Goal: Information Seeking & Learning: Learn about a topic

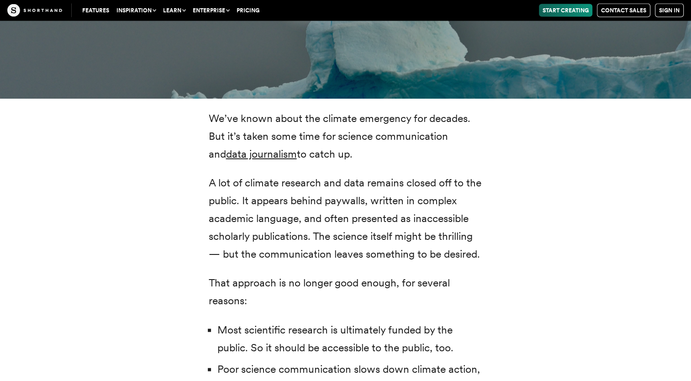
scroll to position [1855, 0]
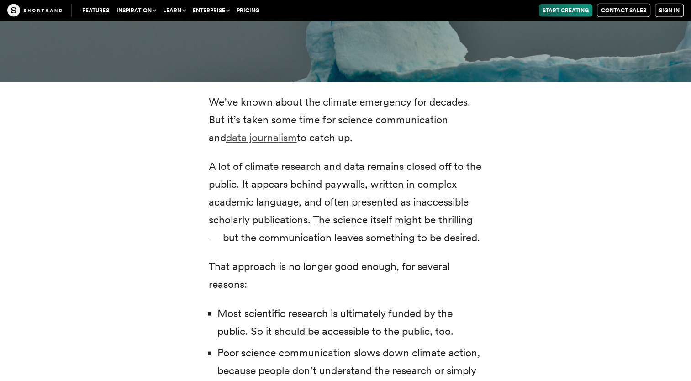
click at [227, 131] on link "data journalism" at bounding box center [261, 137] width 71 height 13
click at [230, 131] on link "data journalism" at bounding box center [261, 137] width 71 height 13
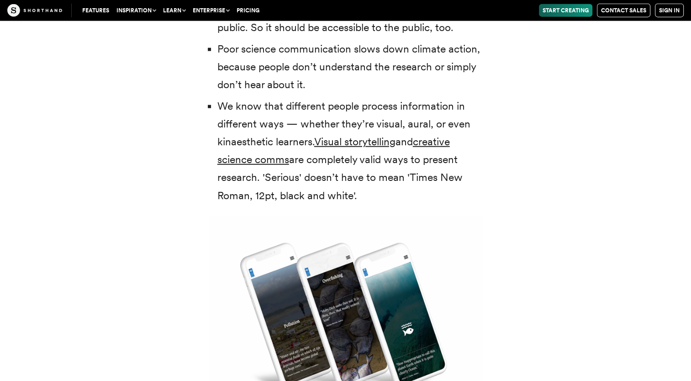
scroll to position [2175, 0]
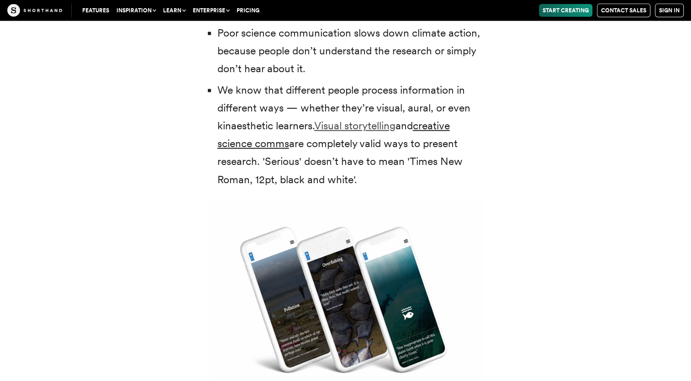
click at [331, 119] on link "Visual storytelling" at bounding box center [354, 125] width 81 height 13
click at [247, 127] on link "creative science comms" at bounding box center [334, 134] width 233 height 31
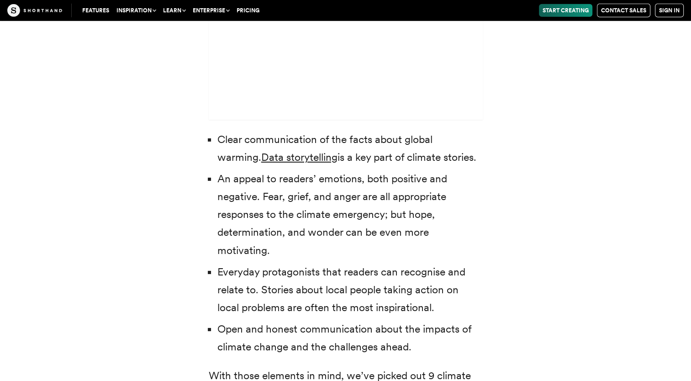
scroll to position [2815, 0]
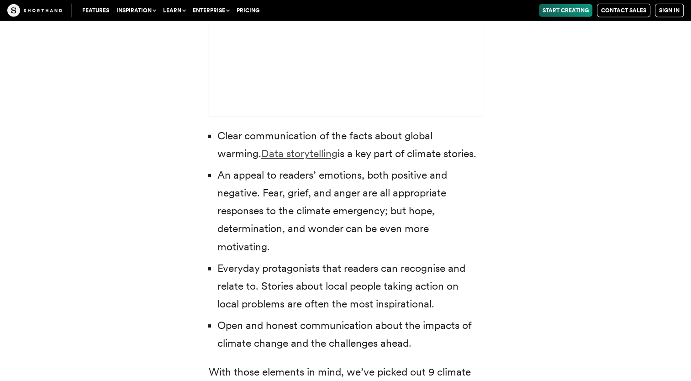
click at [281, 147] on link "Data storytelling" at bounding box center [299, 153] width 76 height 13
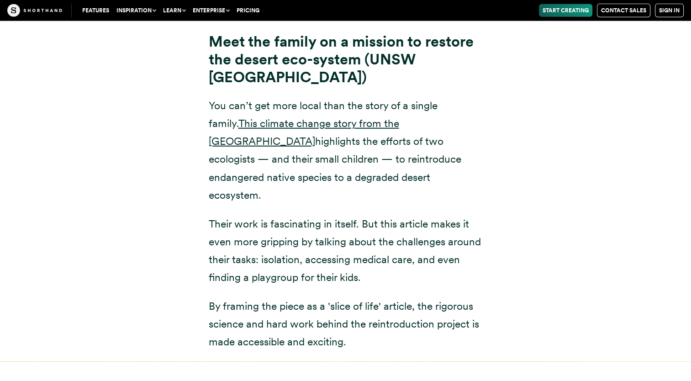
scroll to position [9075, 0]
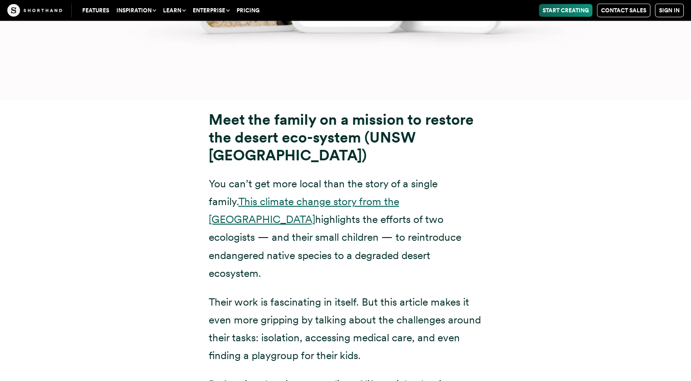
click at [374, 195] on link "This climate change story from the [GEOGRAPHIC_DATA]" at bounding box center [304, 210] width 191 height 31
